Goal: Task Accomplishment & Management: Use online tool/utility

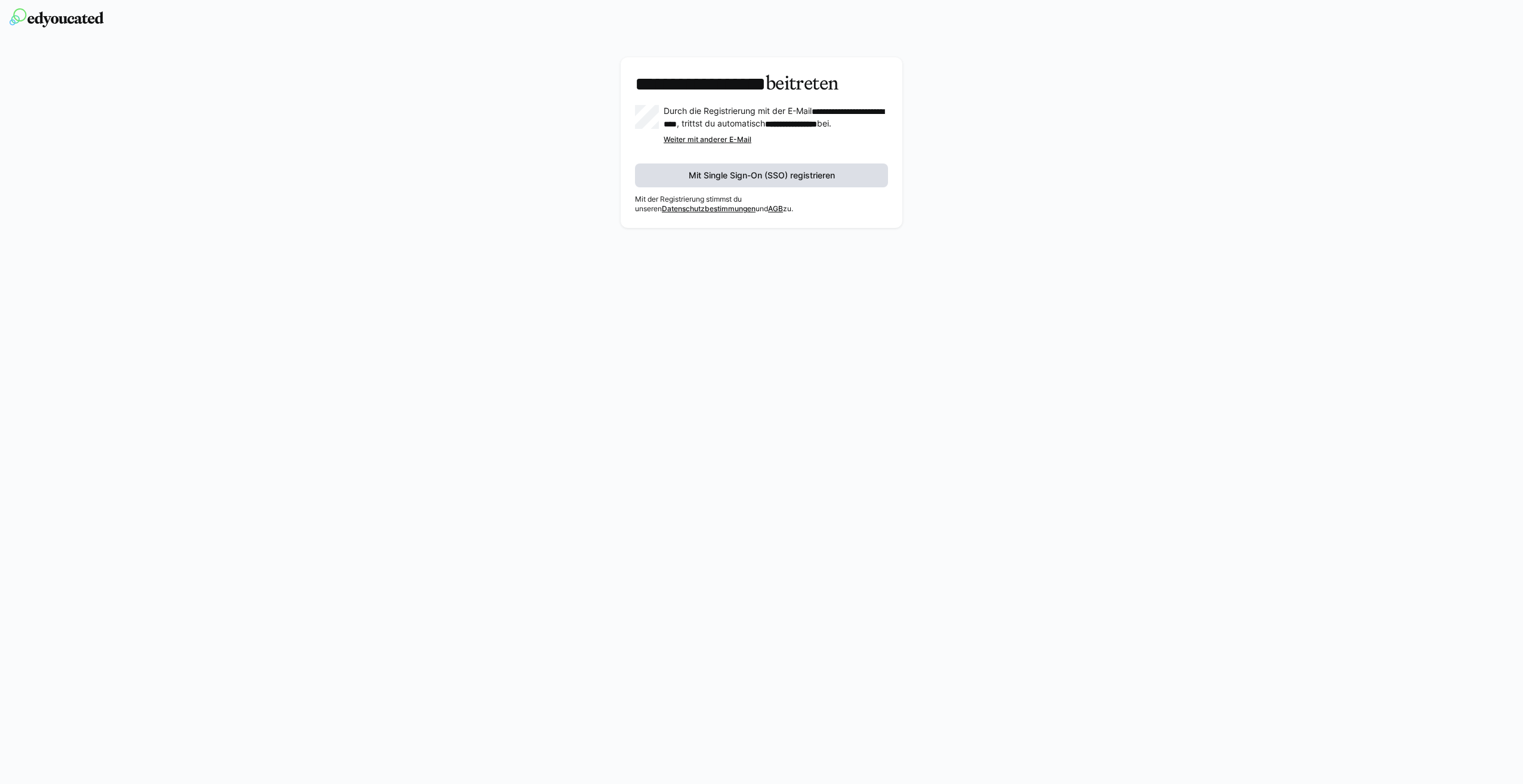
click at [759, 182] on span "Mit Single Sign-On (SSO) registrieren" at bounding box center [762, 175] width 150 height 12
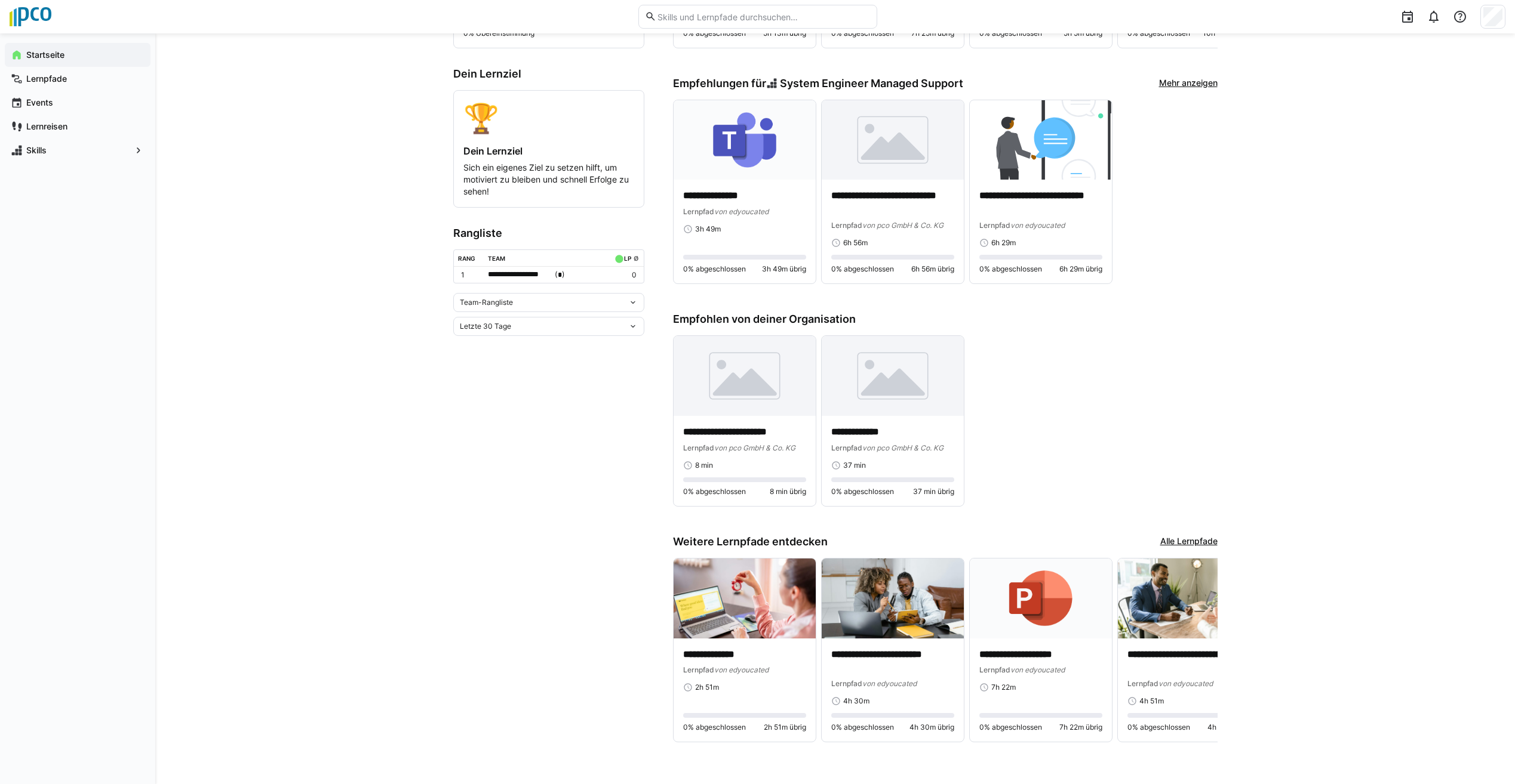
scroll to position [310, 0]
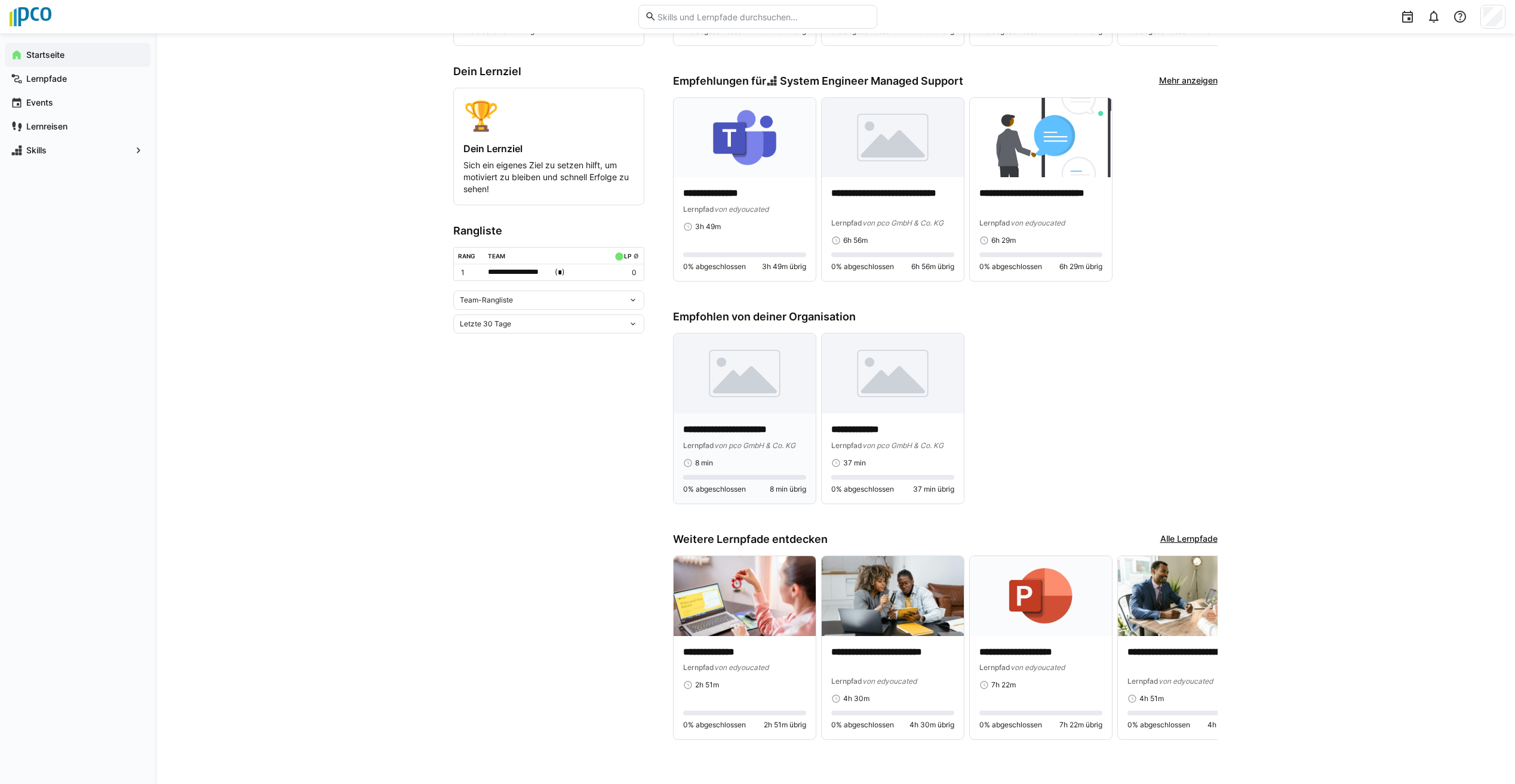
click at [760, 452] on div "**********" at bounding box center [744, 445] width 123 height 45
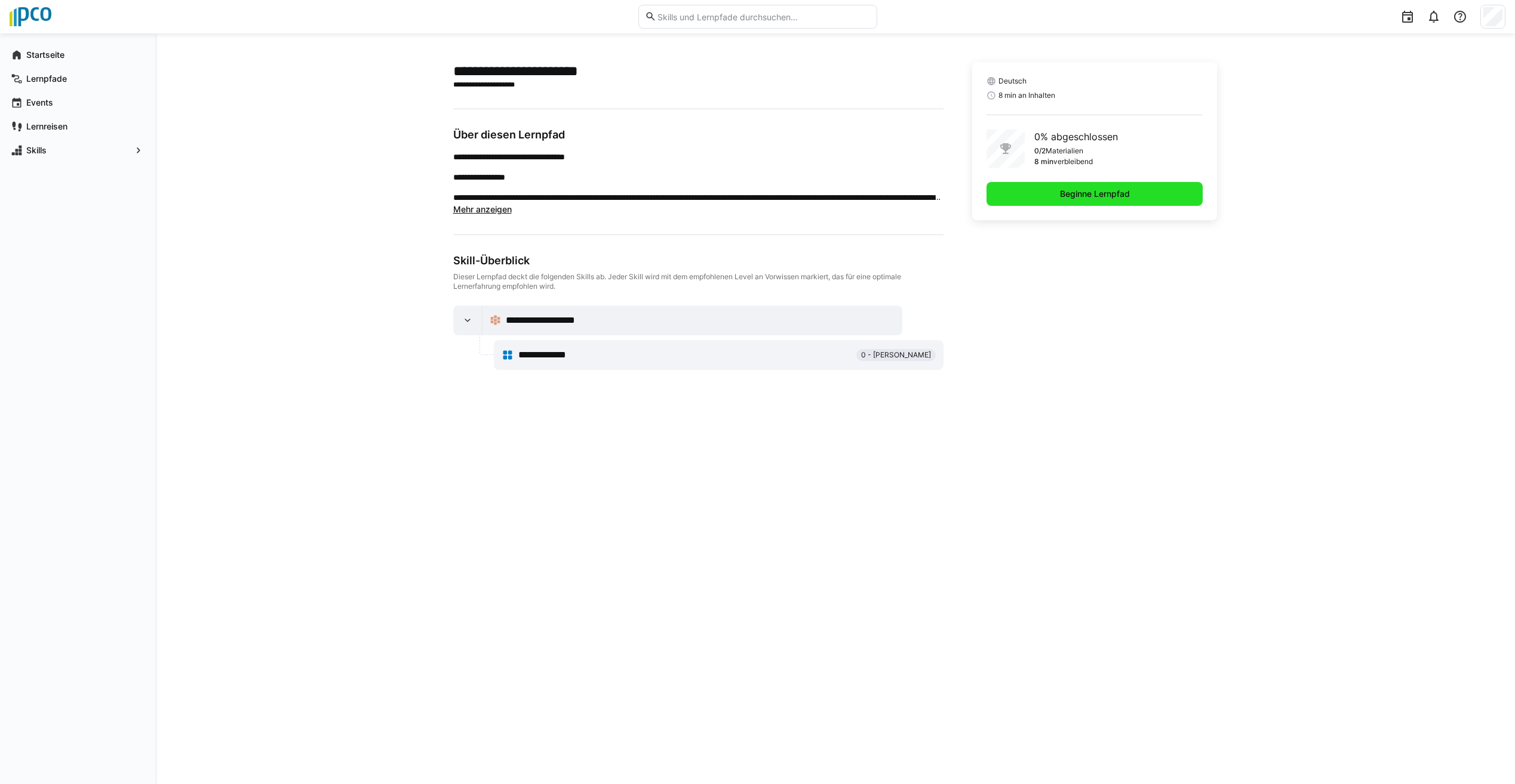
click at [1092, 195] on span "Beginne Lernpfad" at bounding box center [1094, 194] width 73 height 12
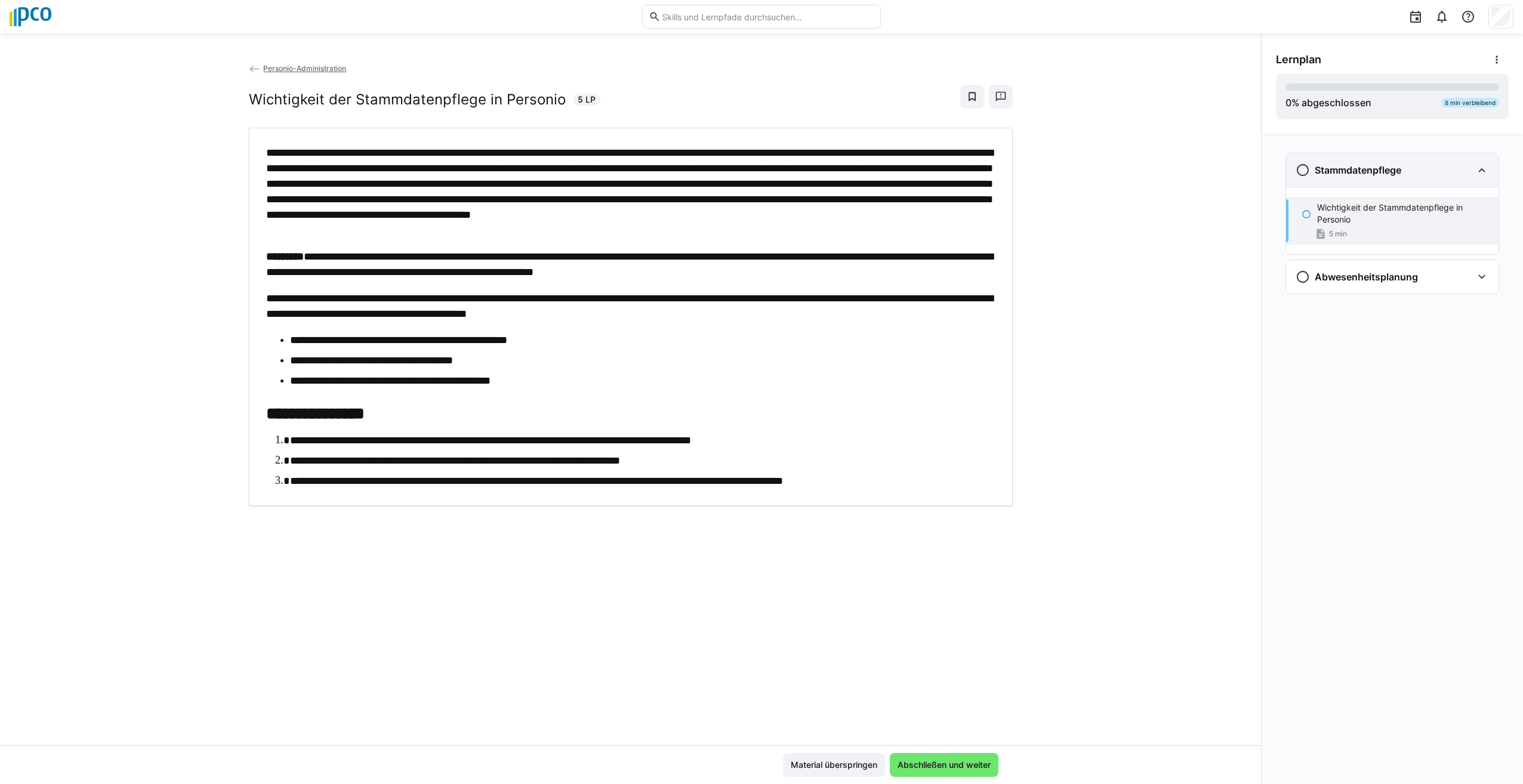
click at [1300, 173] on eds-icon at bounding box center [1303, 170] width 15 height 15
click at [1479, 169] on eds-icon at bounding box center [1482, 170] width 15 height 15
click at [1485, 274] on eds-icon at bounding box center [1482, 277] width 15 height 15
click at [925, 766] on span "Abschließen und weiter" at bounding box center [944, 766] width 97 height 12
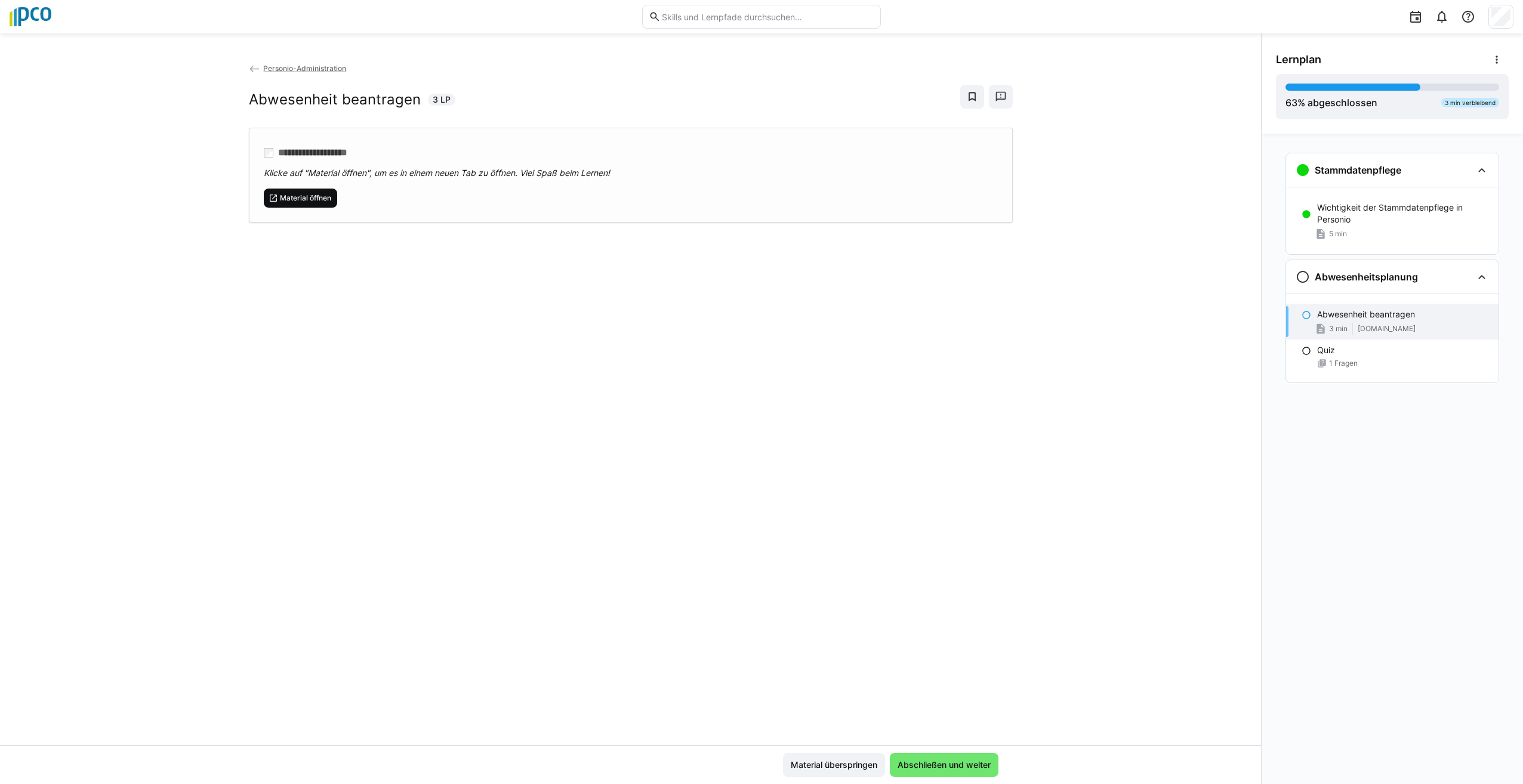
click at [306, 198] on span "Material öffnen" at bounding box center [306, 198] width 54 height 9
click at [944, 767] on span "Abschließen und weiter" at bounding box center [944, 766] width 97 height 12
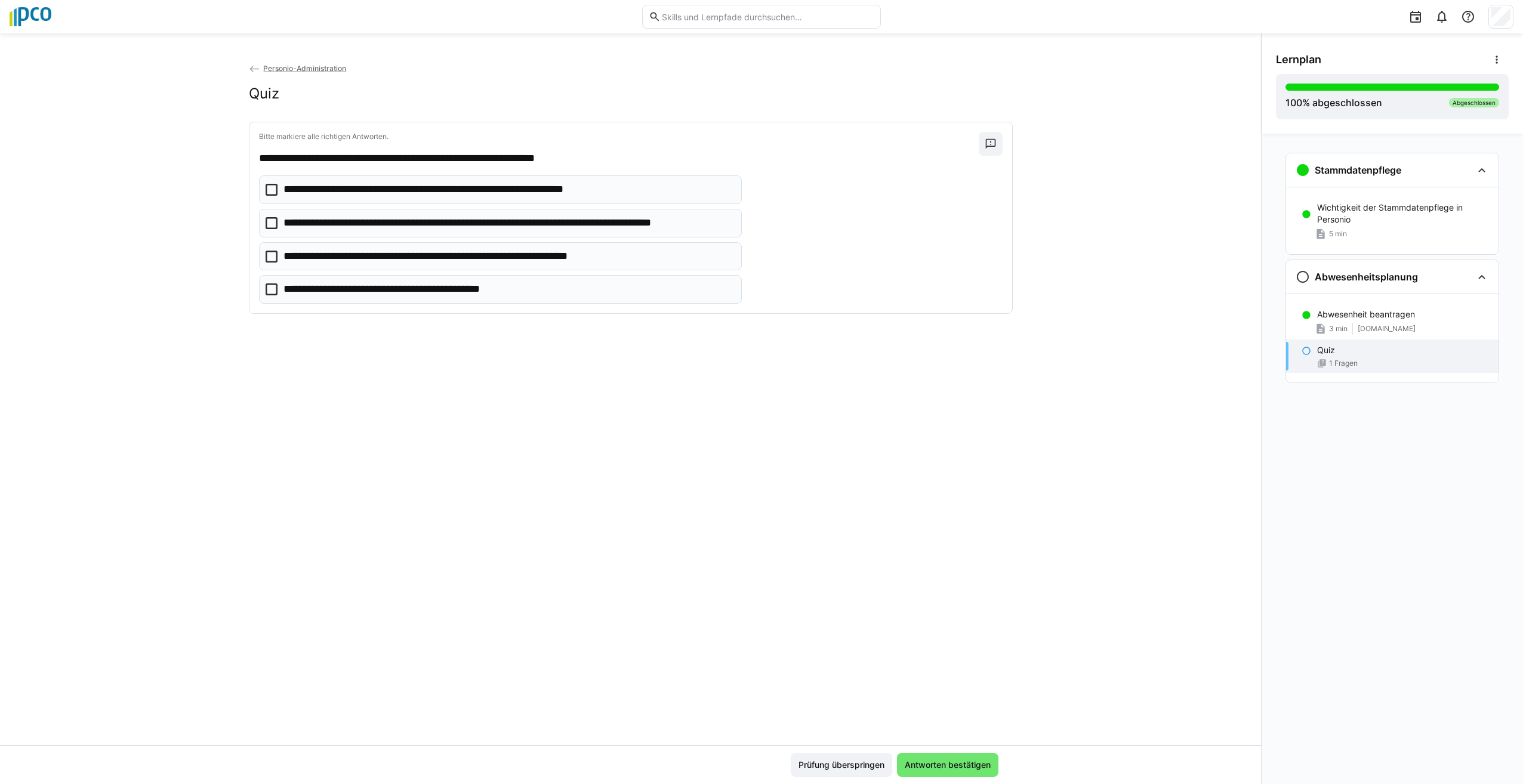
click at [272, 255] on icon at bounding box center [272, 257] width 12 height 12
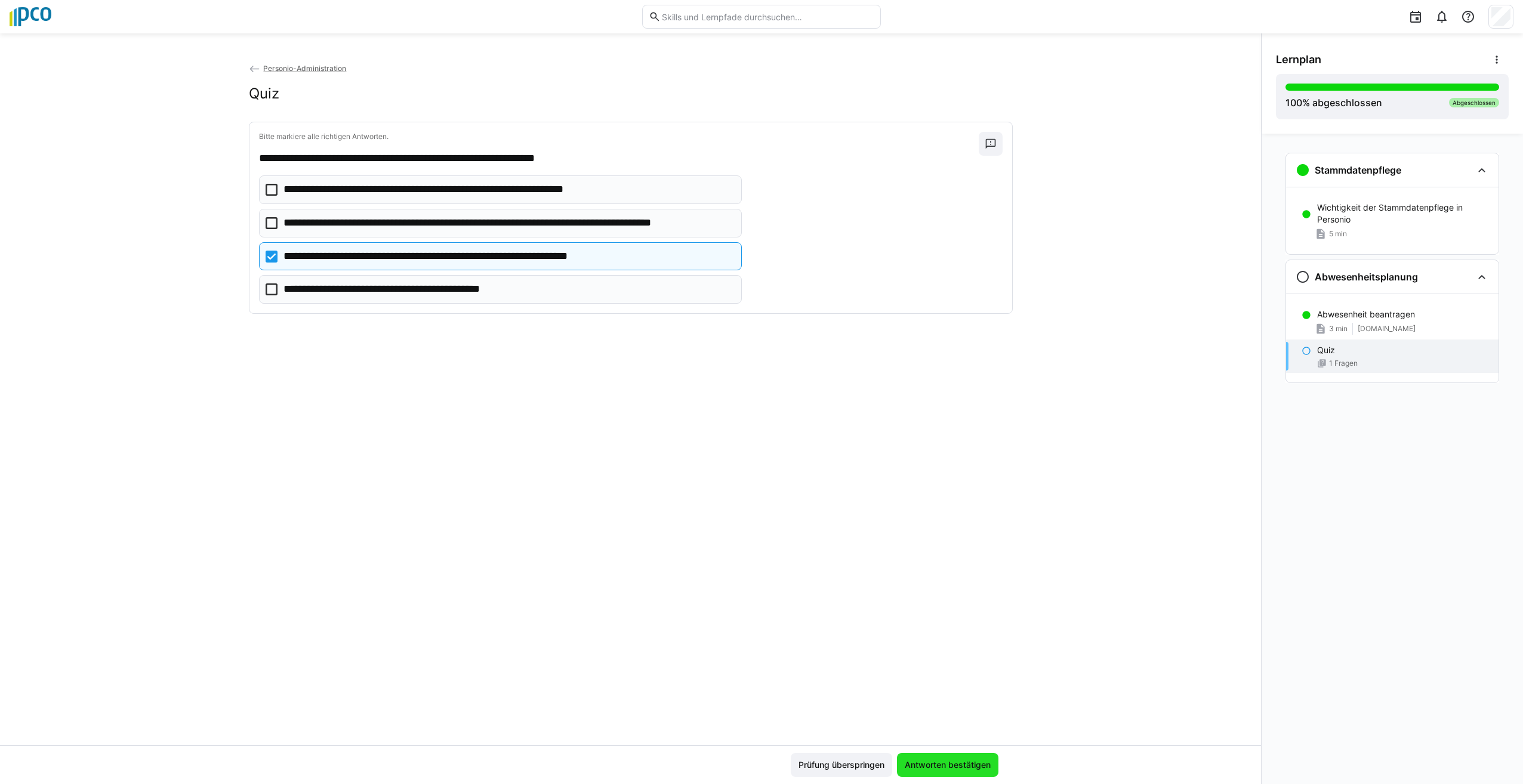
click at [970, 762] on span "Antworten bestätigen" at bounding box center [948, 766] width 89 height 12
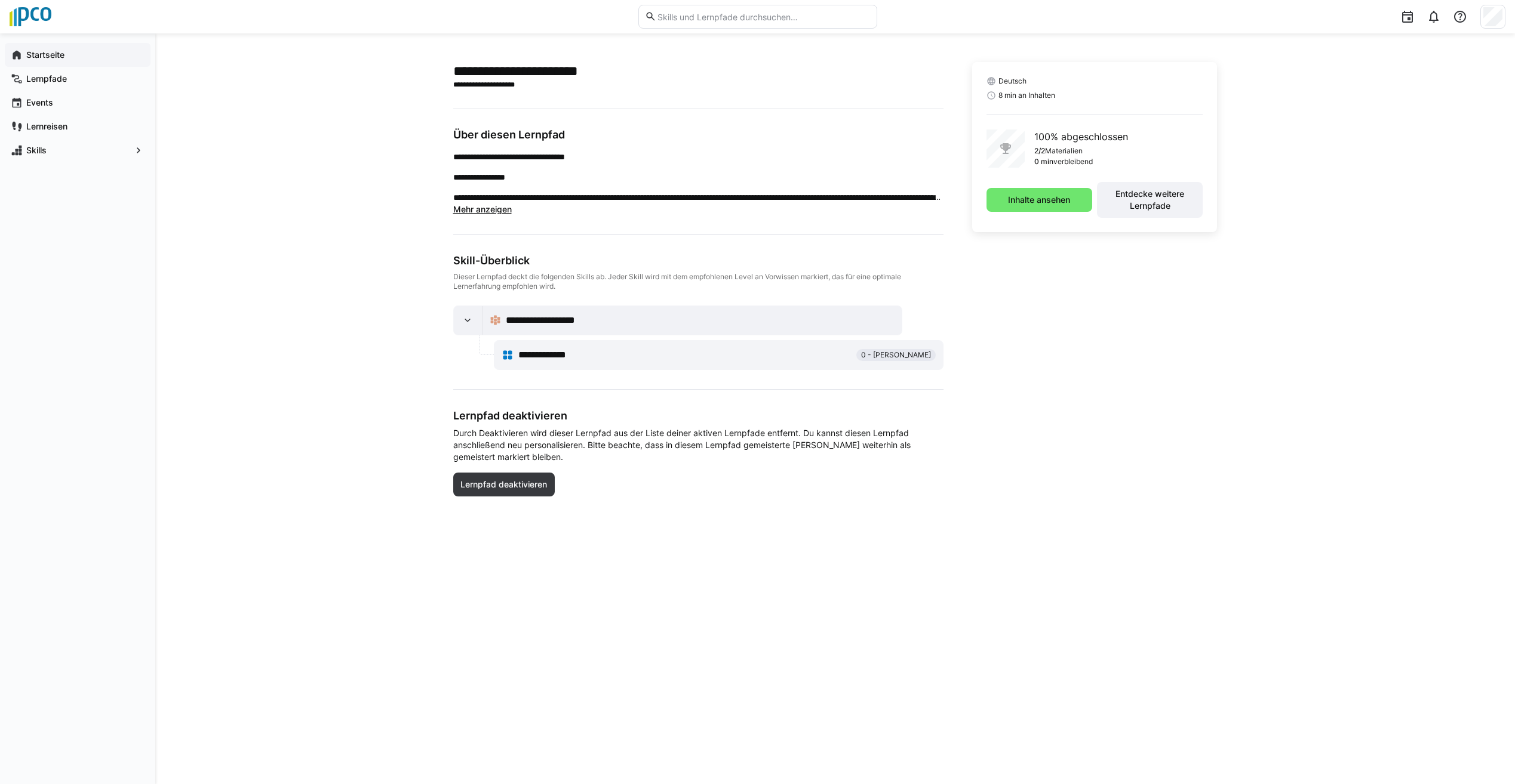
click at [0, 0] on app-navigation-label "Startseite" at bounding box center [0, 0] width 0 height 0
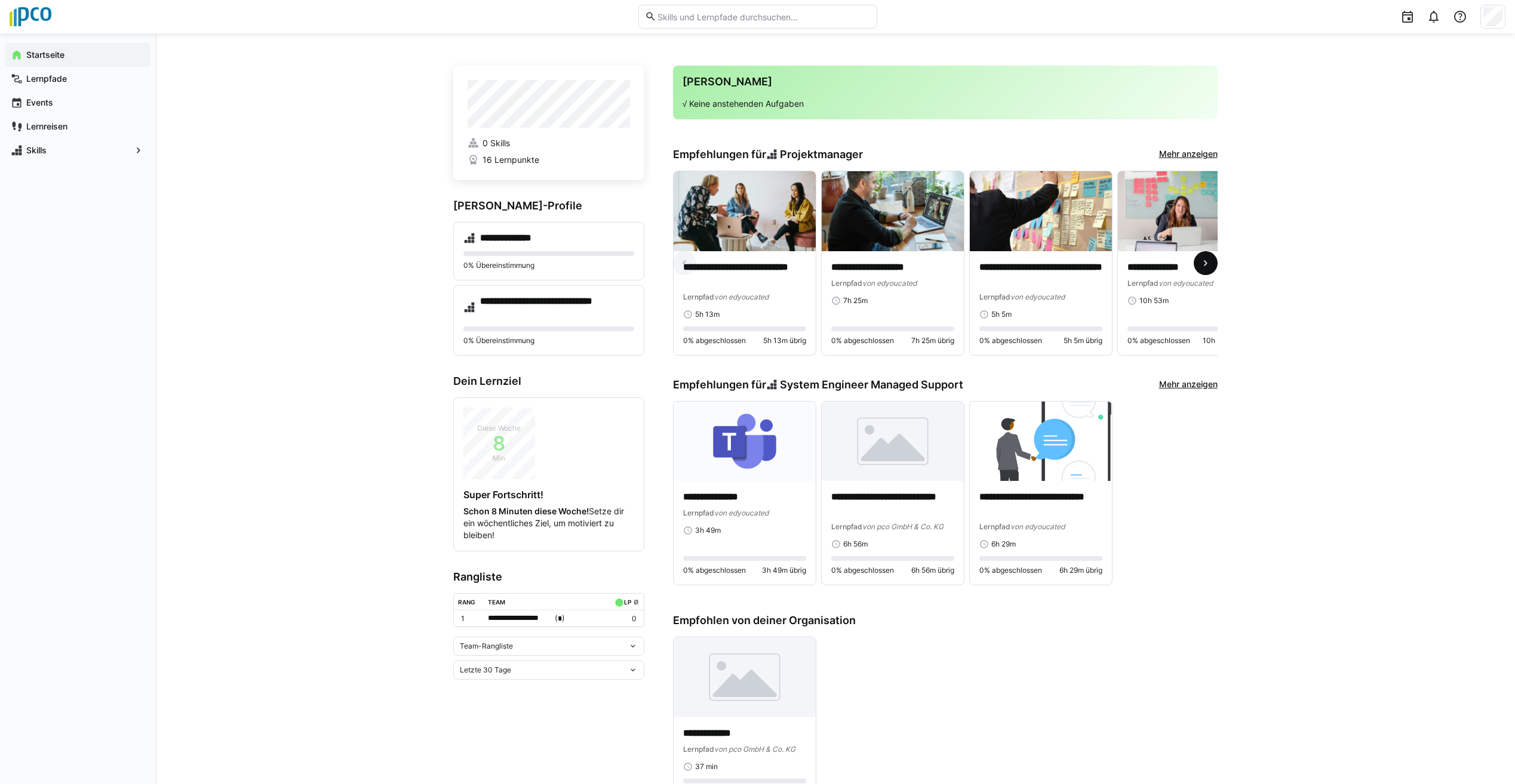
click at [1204, 265] on eds-icon at bounding box center [1206, 263] width 12 height 12
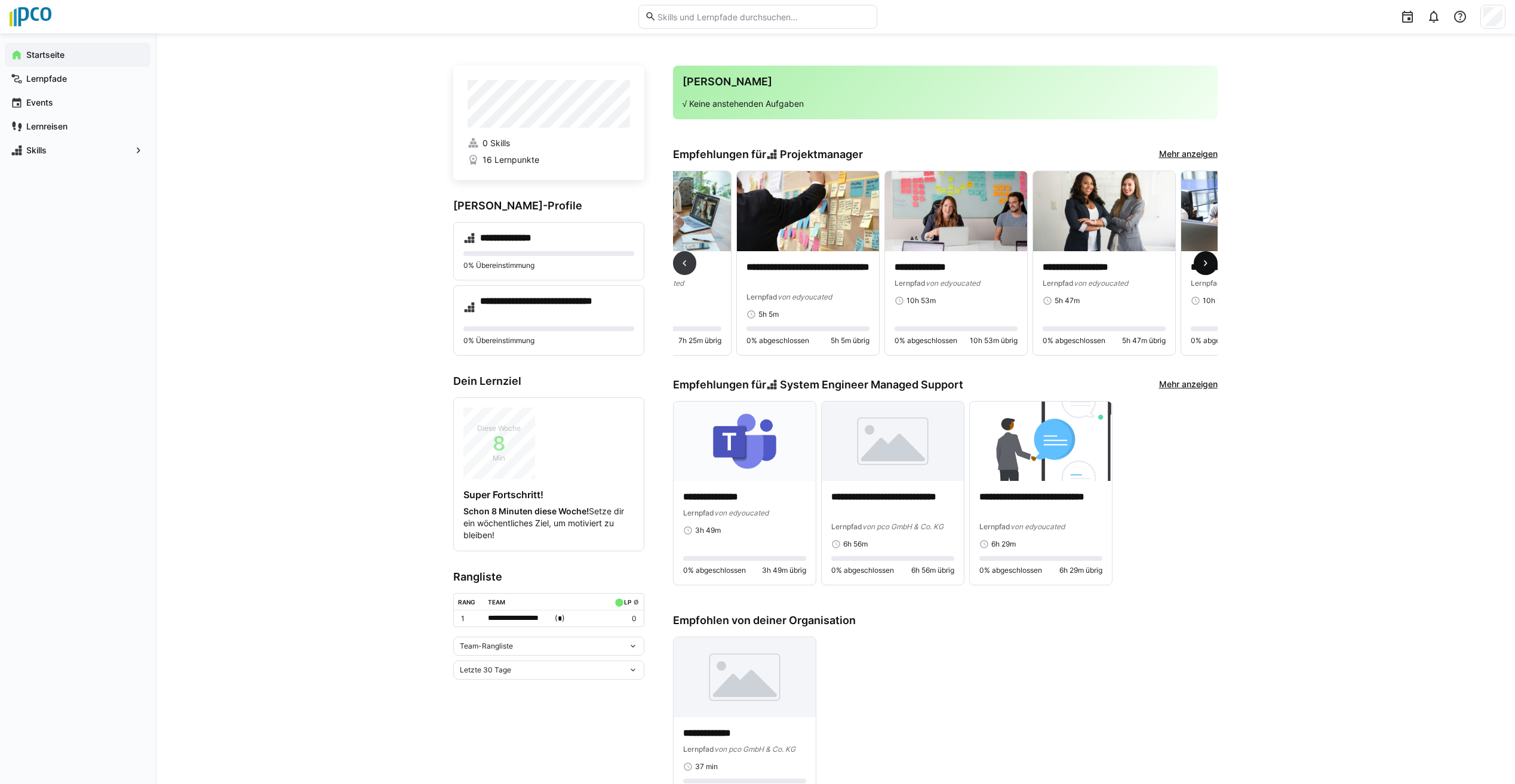
scroll to position [0, 444]
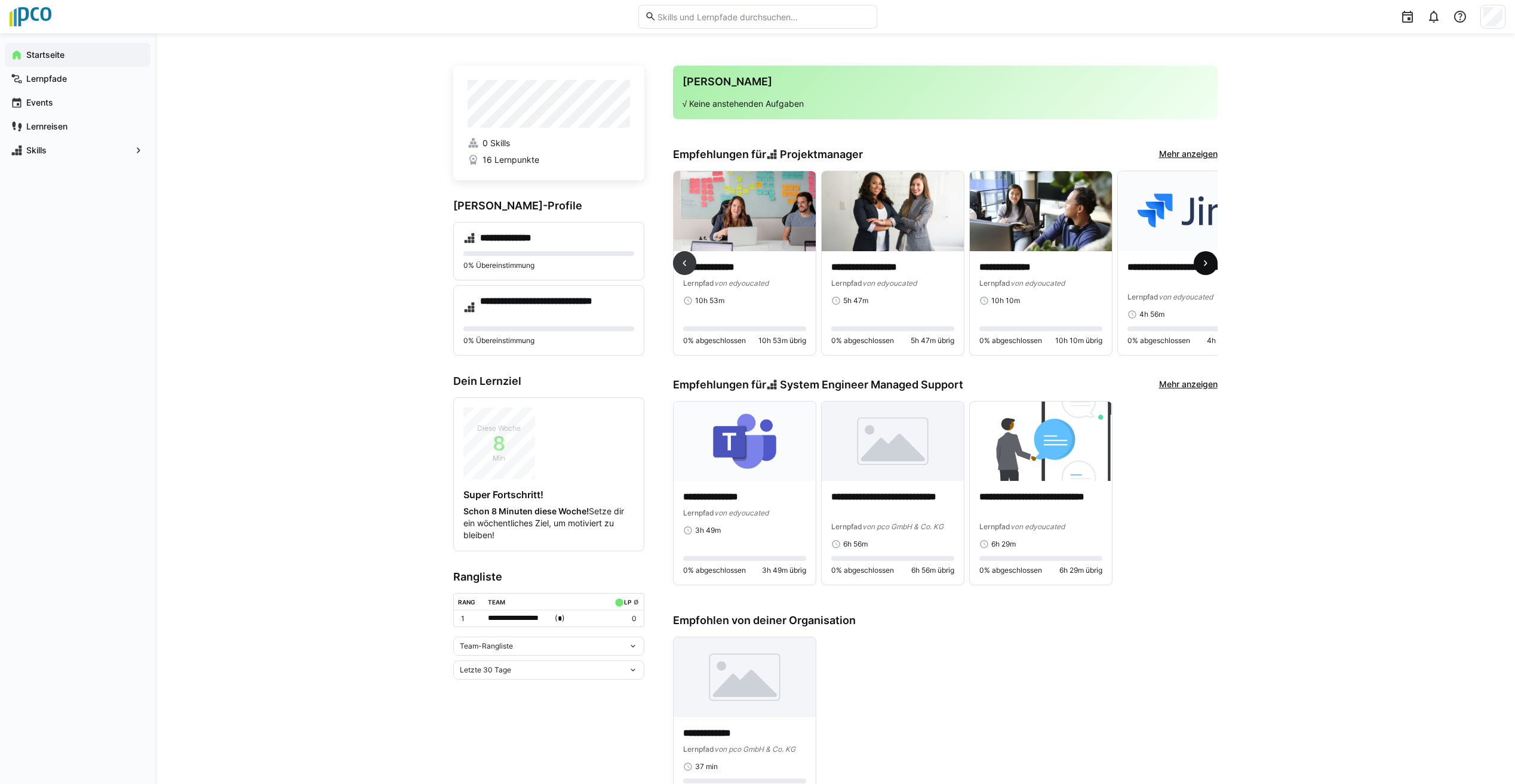
click at [1196, 264] on span at bounding box center [1205, 263] width 24 height 24
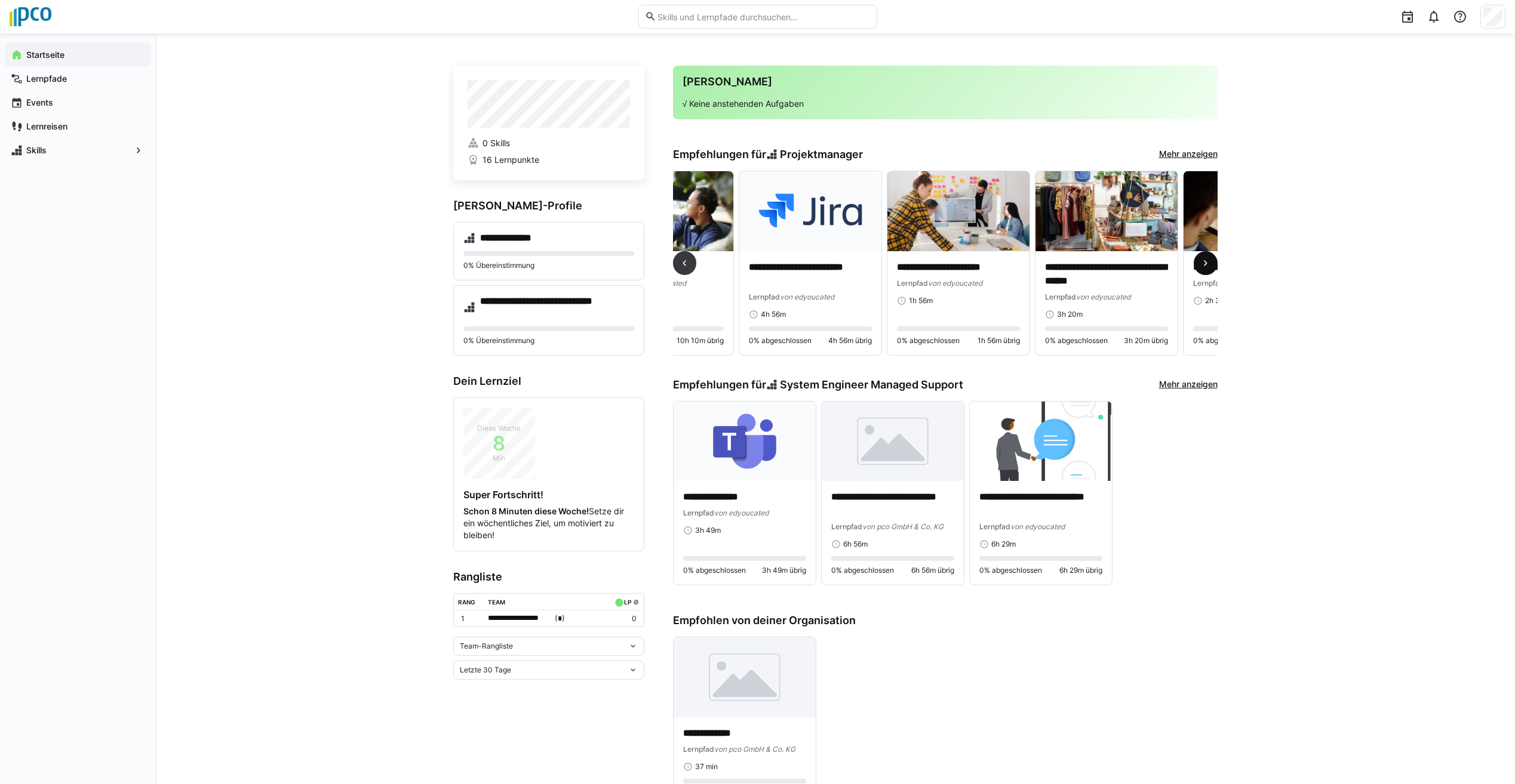
scroll to position [0, 888]
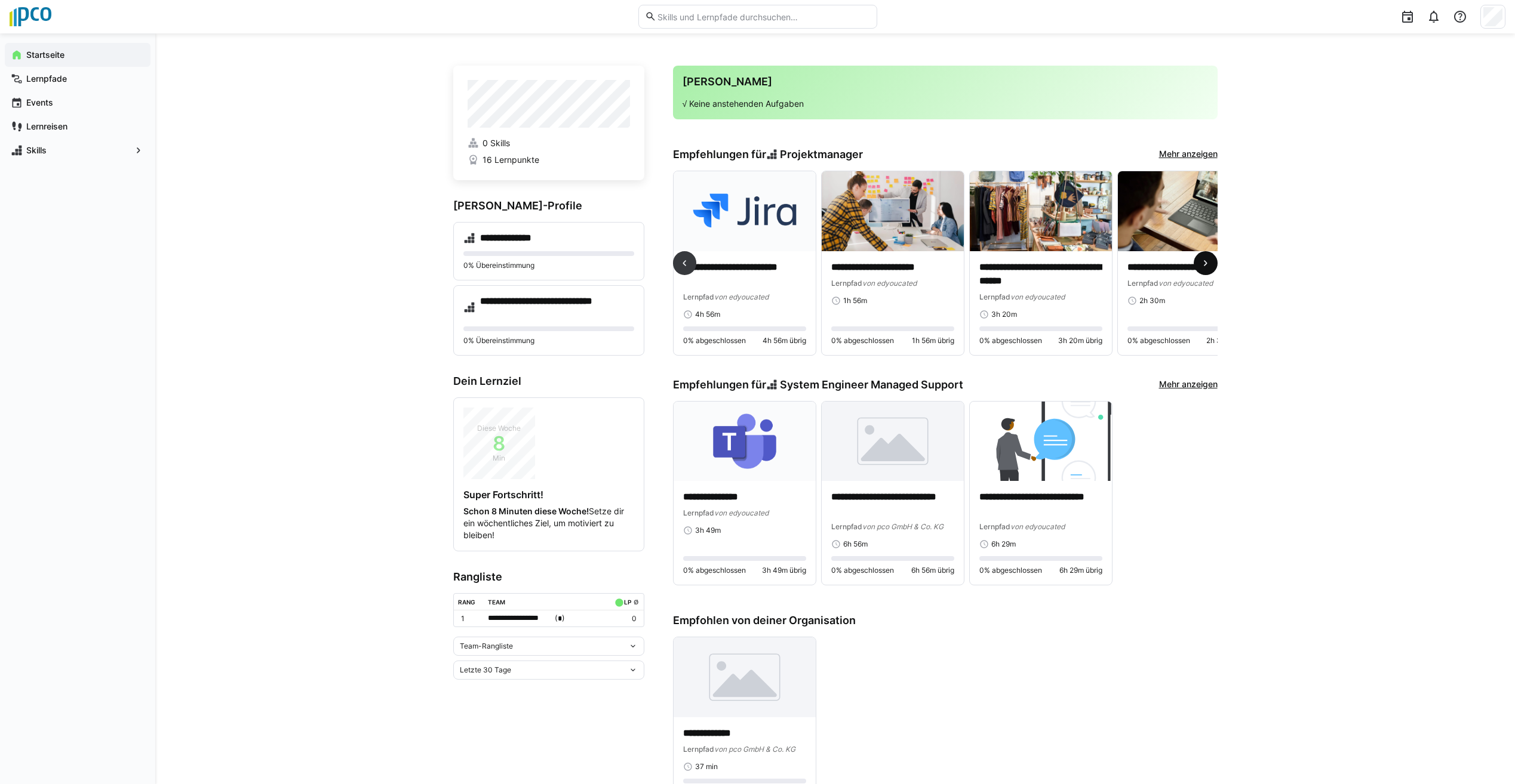
click at [1202, 266] on eds-icon at bounding box center [1206, 263] width 12 height 12
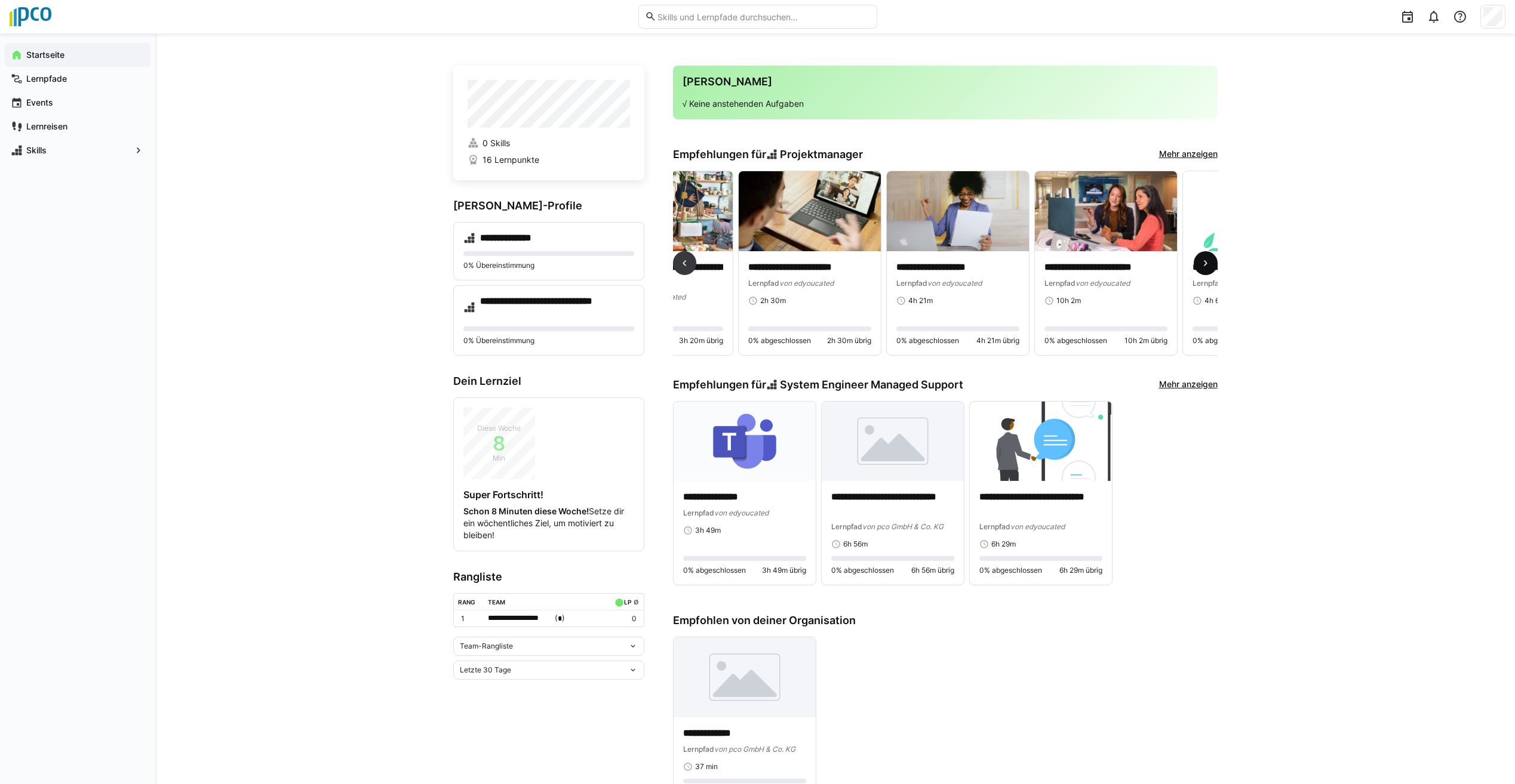
scroll to position [0, 1333]
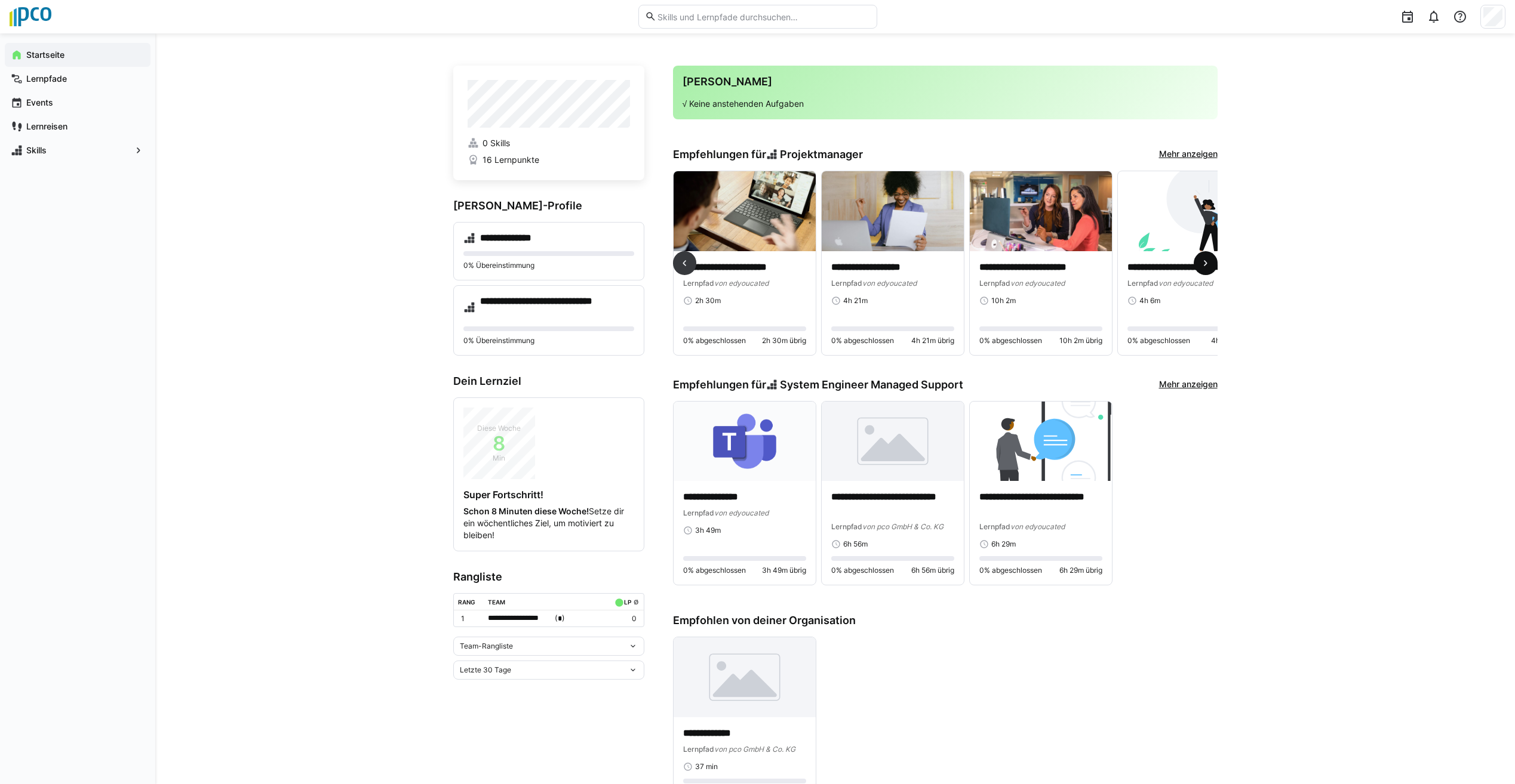
click at [1202, 267] on eds-icon at bounding box center [1206, 263] width 12 height 12
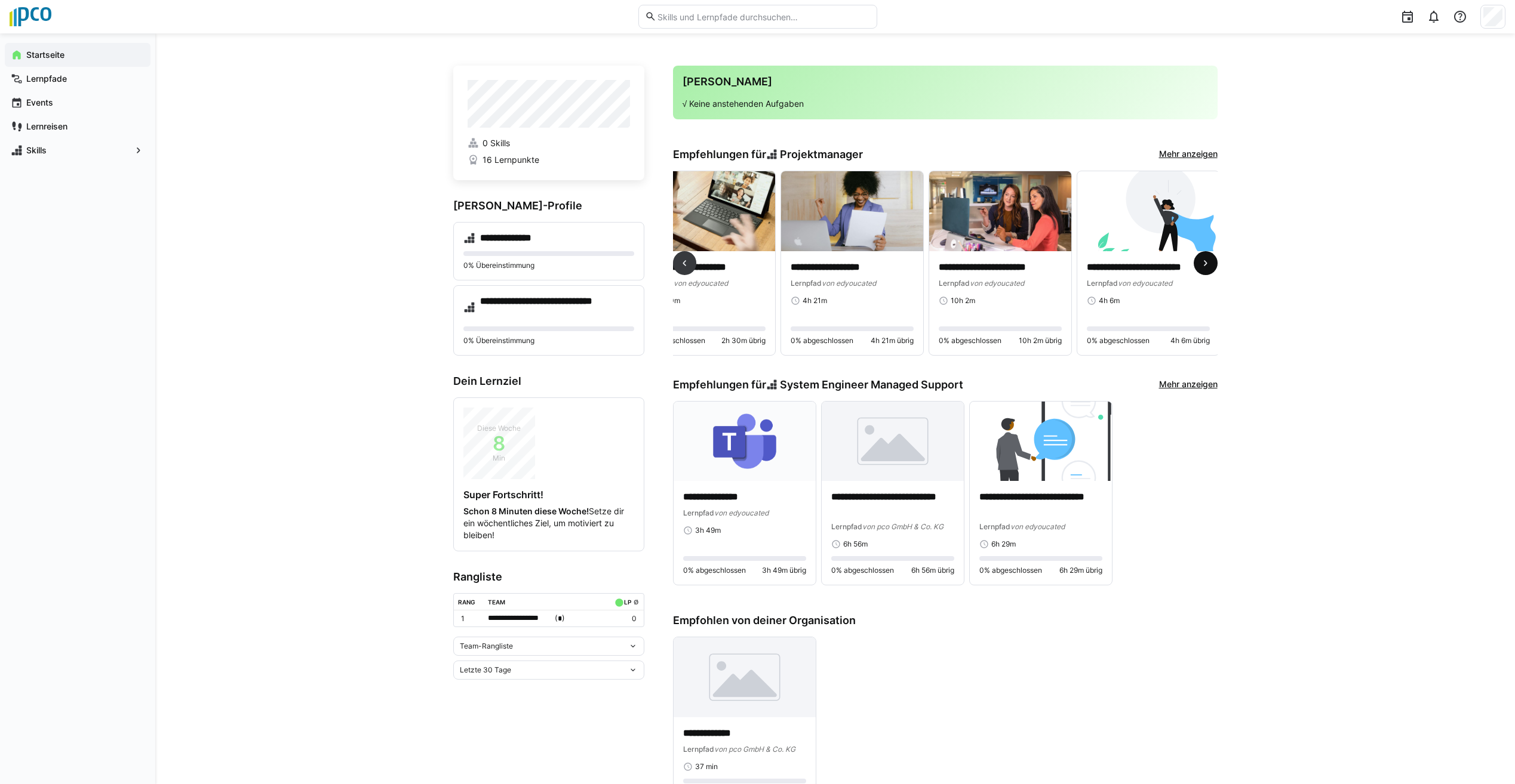
scroll to position [0, 1376]
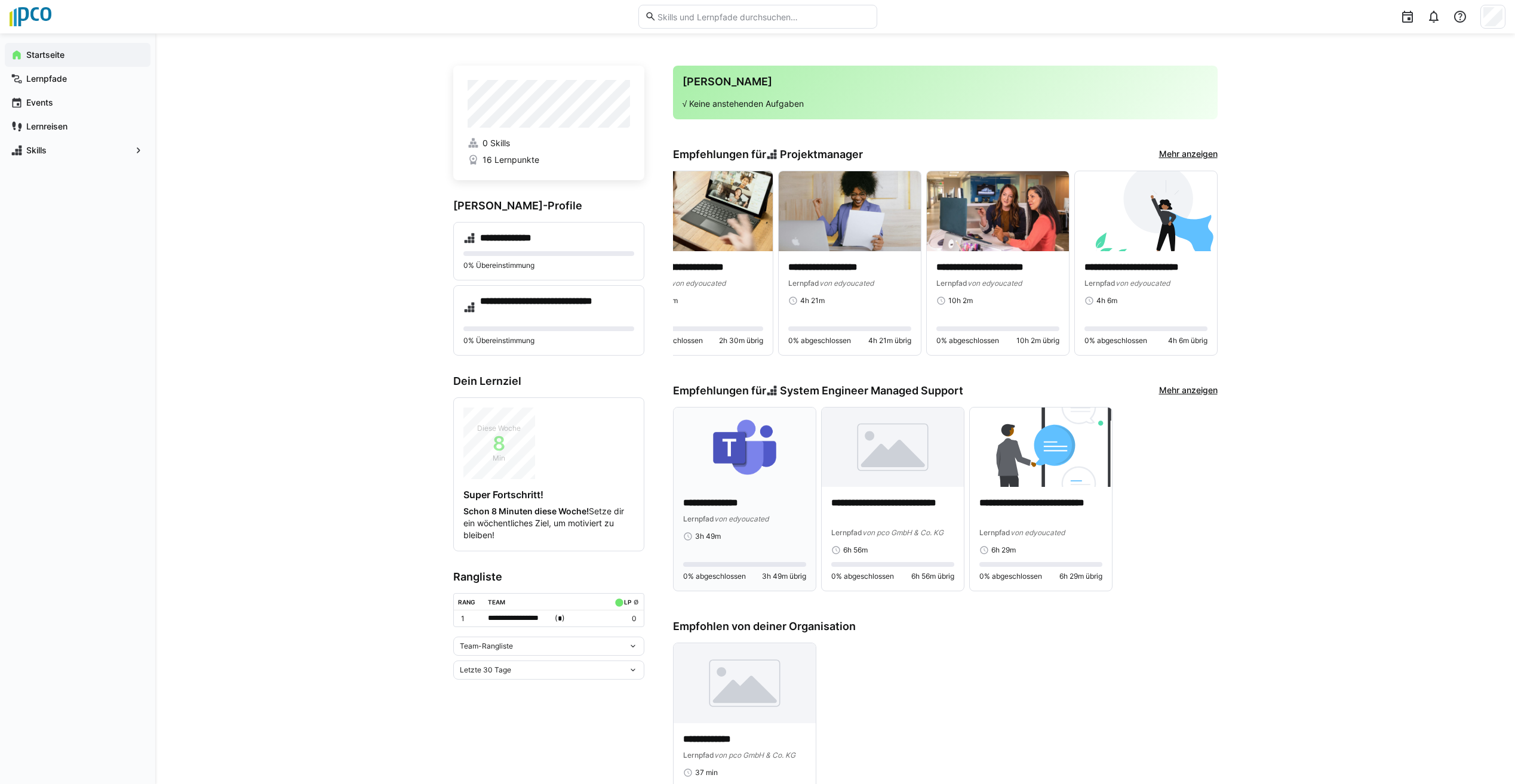
click at [734, 504] on p "**********" at bounding box center [744, 503] width 123 height 14
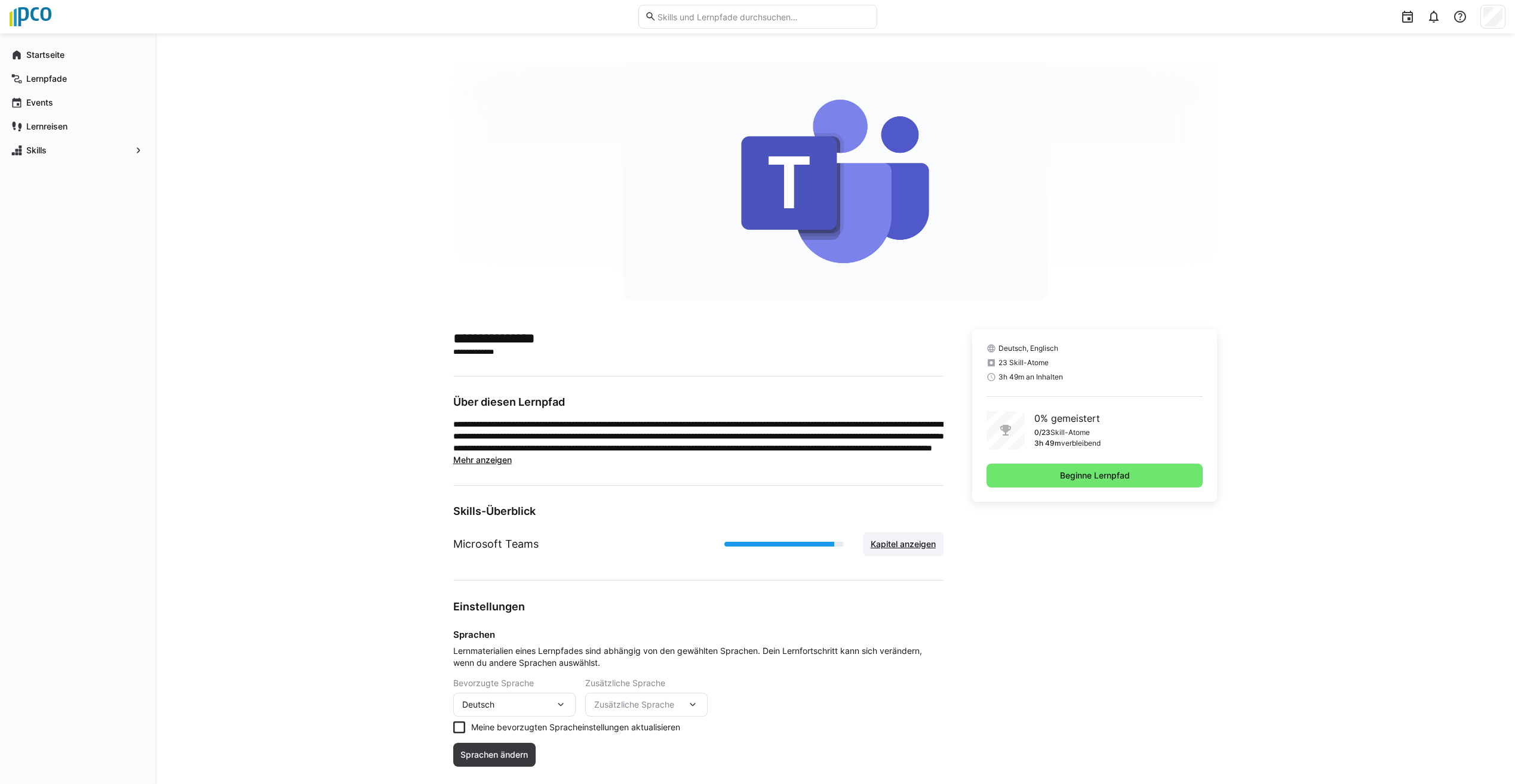
click at [892, 546] on span "Kapitel anzeigen" at bounding box center [903, 545] width 69 height 12
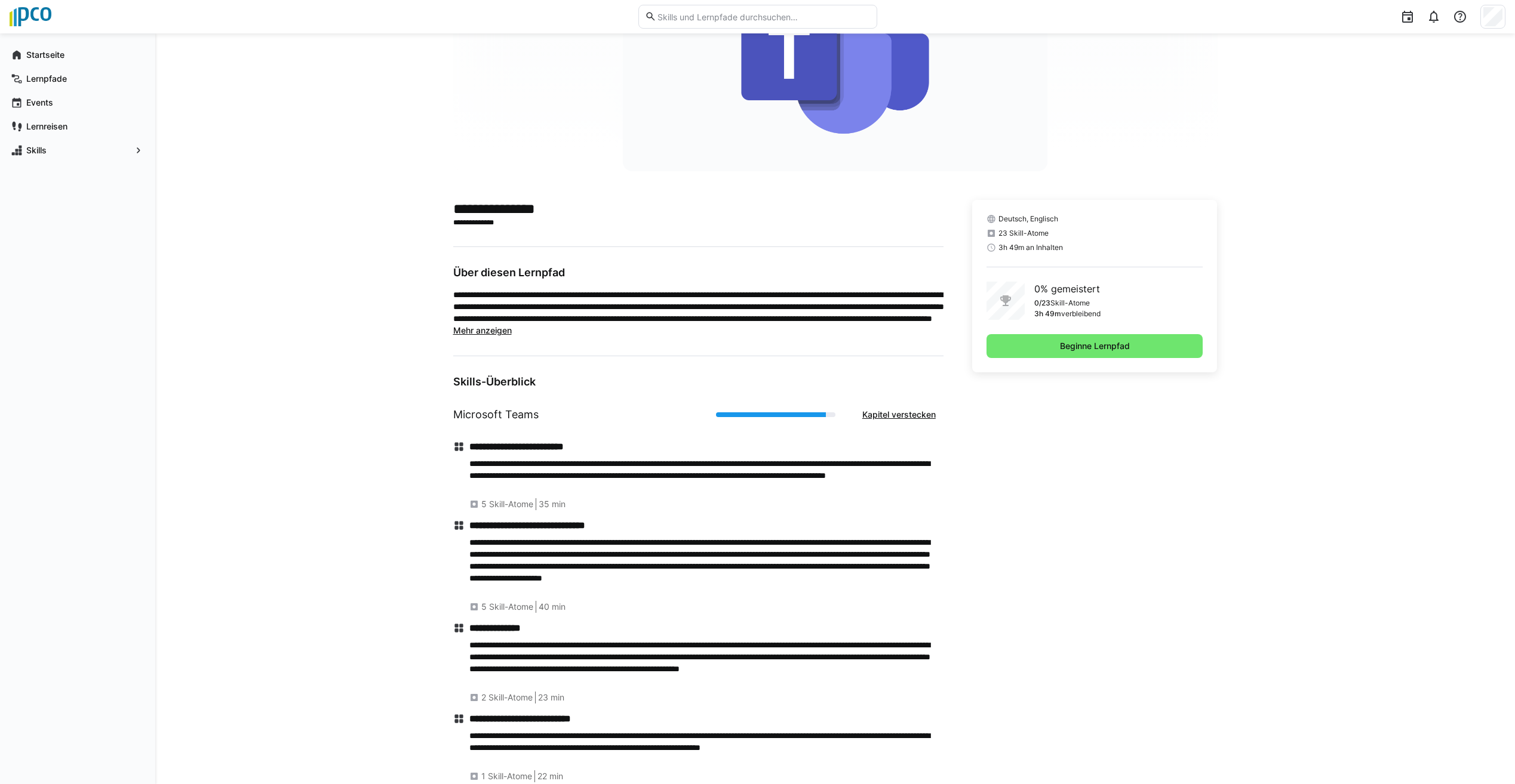
scroll to position [102, 0]
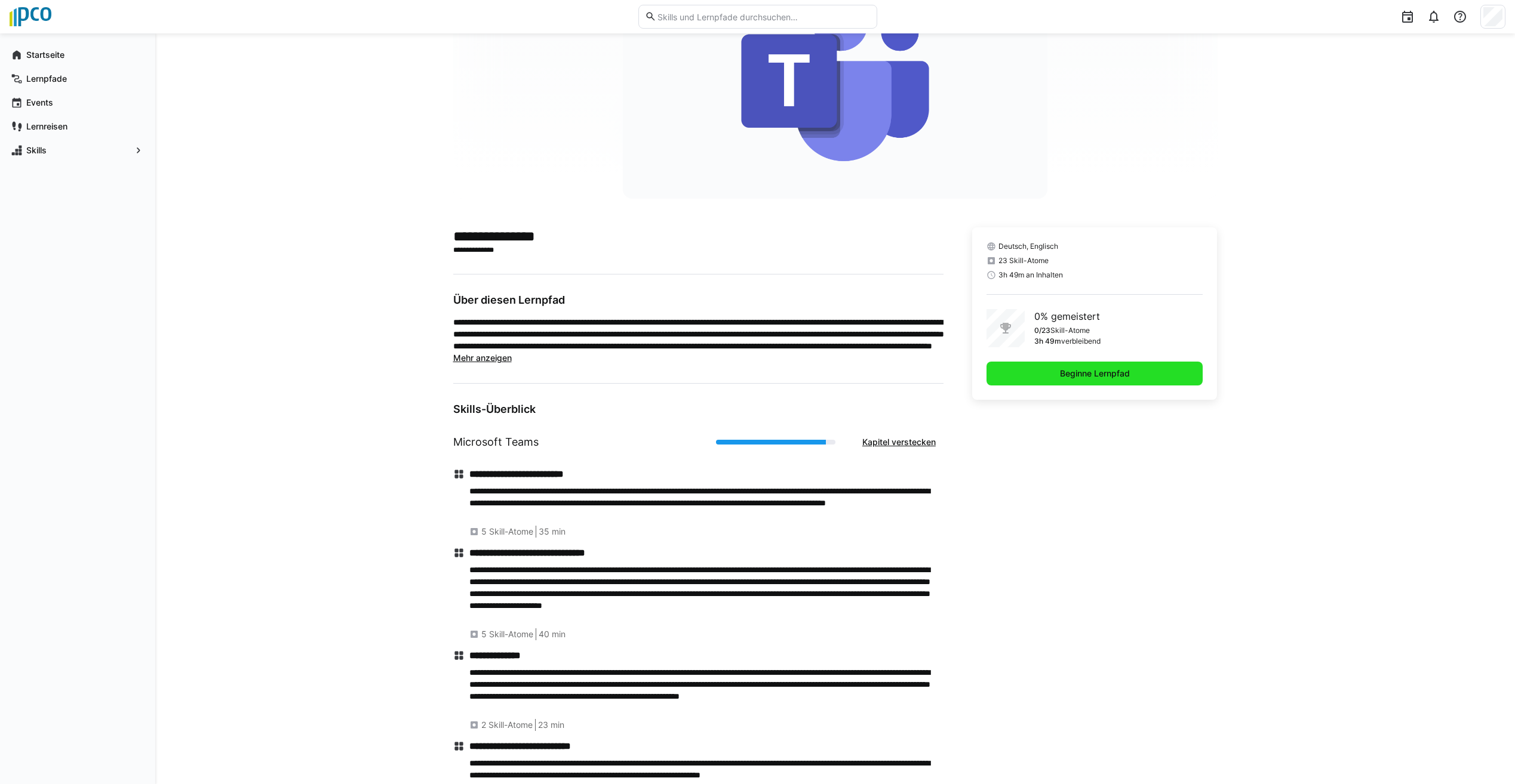
click at [1093, 379] on span "Beginne Lernpfad" at bounding box center [1094, 374] width 73 height 12
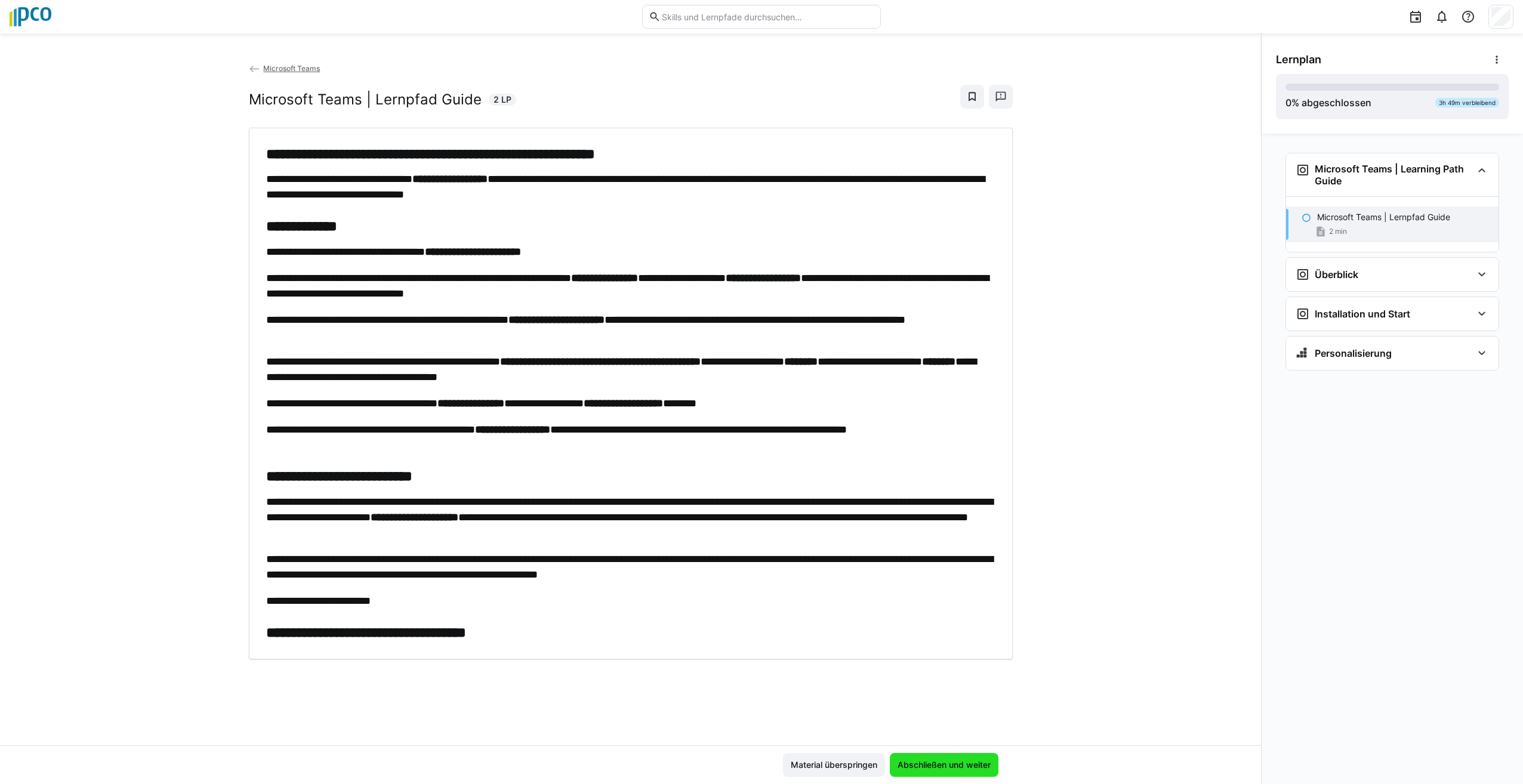
click at [937, 766] on span "Abschließen und weiter" at bounding box center [944, 766] width 97 height 12
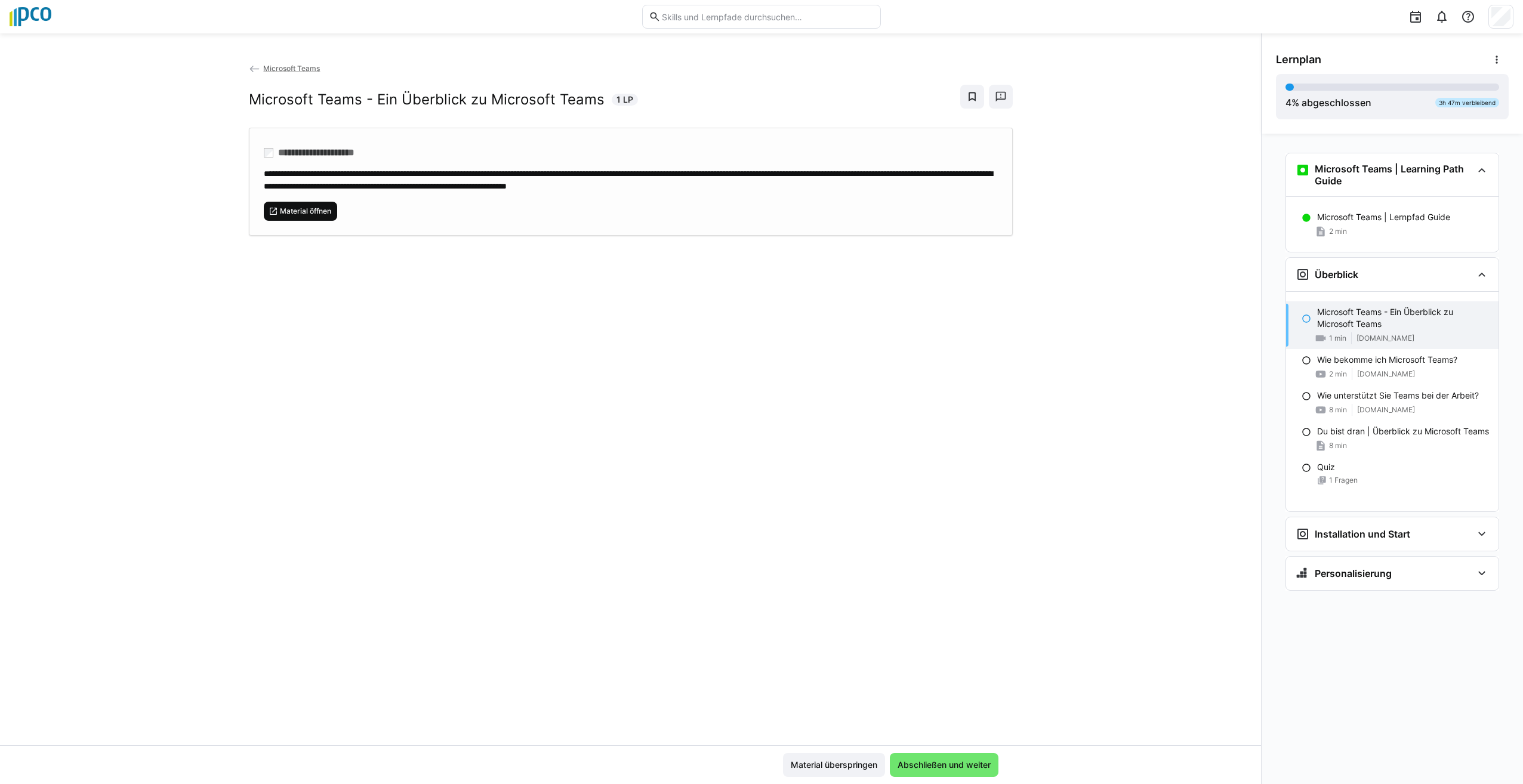
click at [305, 206] on span "Material öffnen" at bounding box center [306, 211] width 54 height 9
